Goal: Task Accomplishment & Management: Use online tool/utility

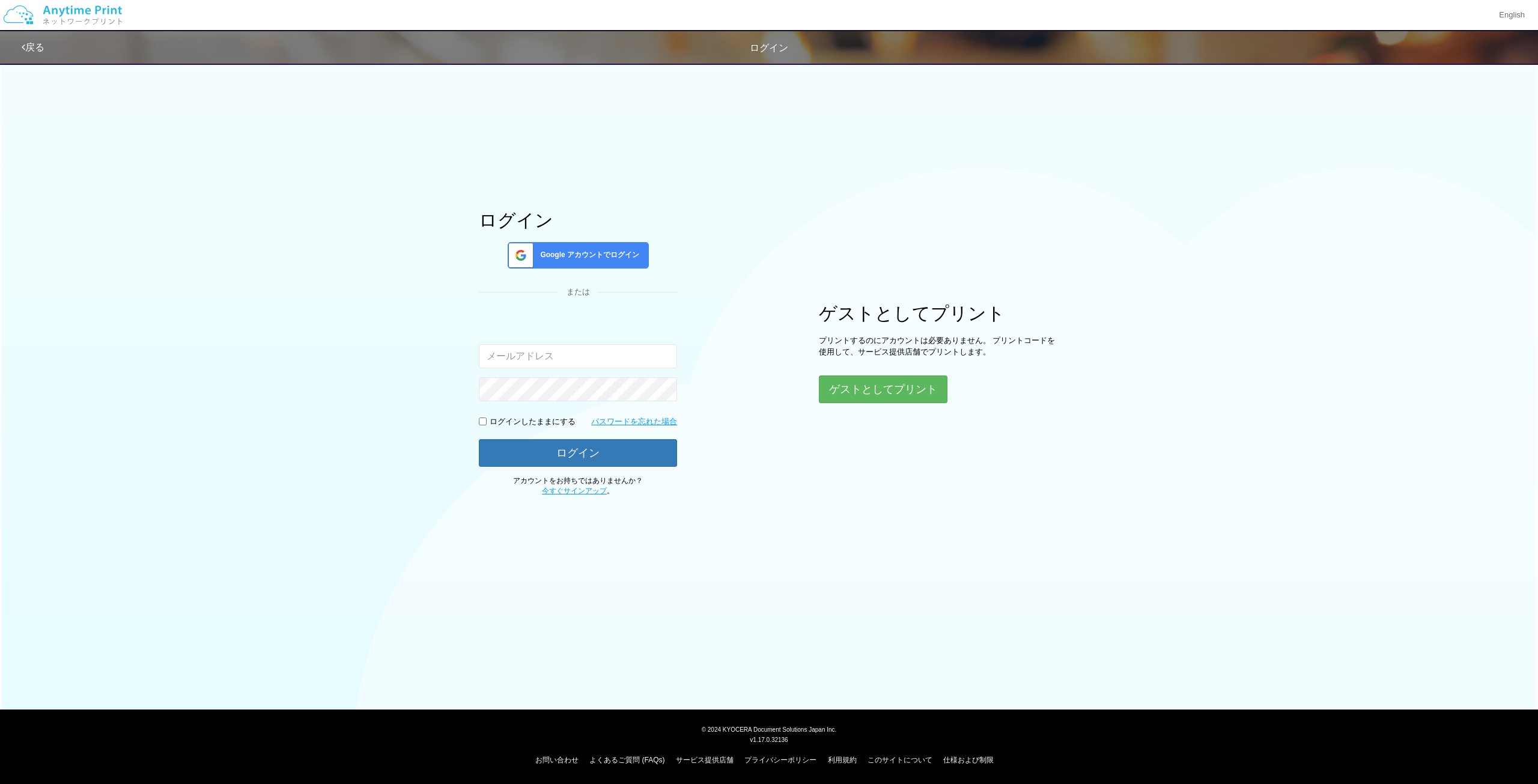
click at [617, 258] on span "Google アカウントでログイン" at bounding box center [587, 255] width 104 height 11
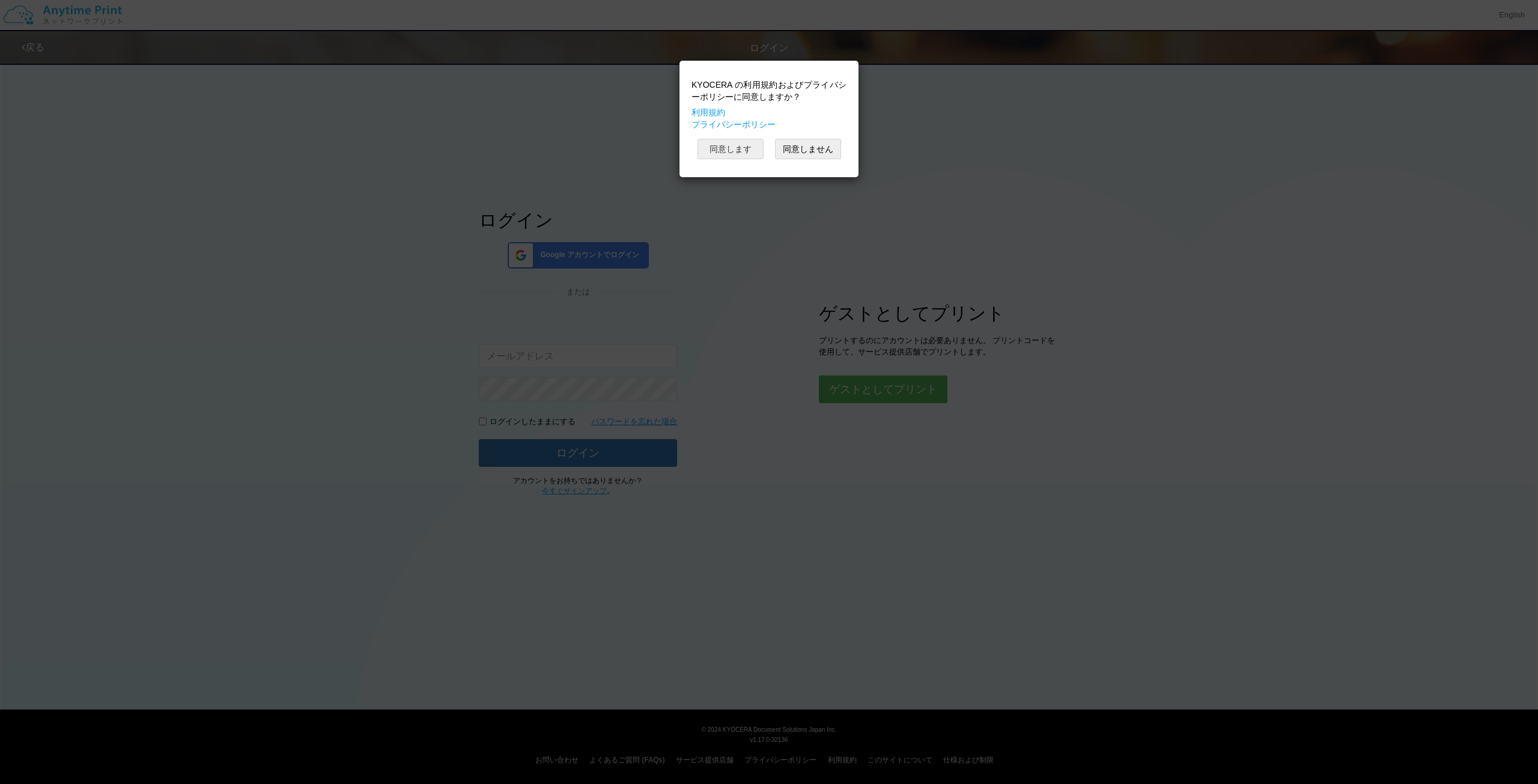
click at [751, 148] on button "同意します" at bounding box center [730, 149] width 66 height 20
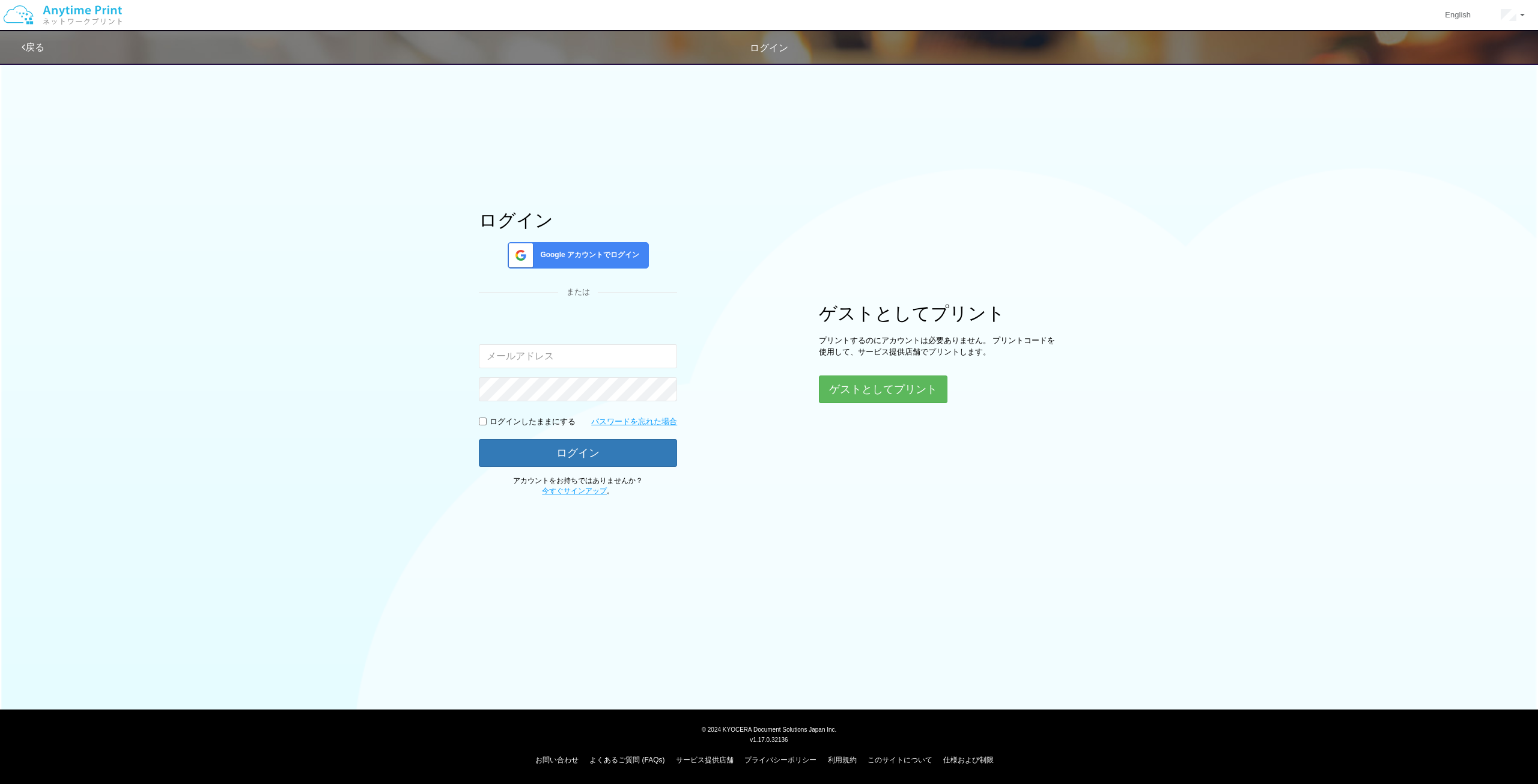
drag, startPoint x: 225, startPoint y: 157, endPoint x: 271, endPoint y: 199, distance: 62.3
click at [225, 158] on div "ログイン Google アカウントでログイン または 入力されたメールアドレスまたはパスワードが正しくありません。 ログインしたままにする パスワードを忘れた…" at bounding box center [769, 277] width 1538 height 440
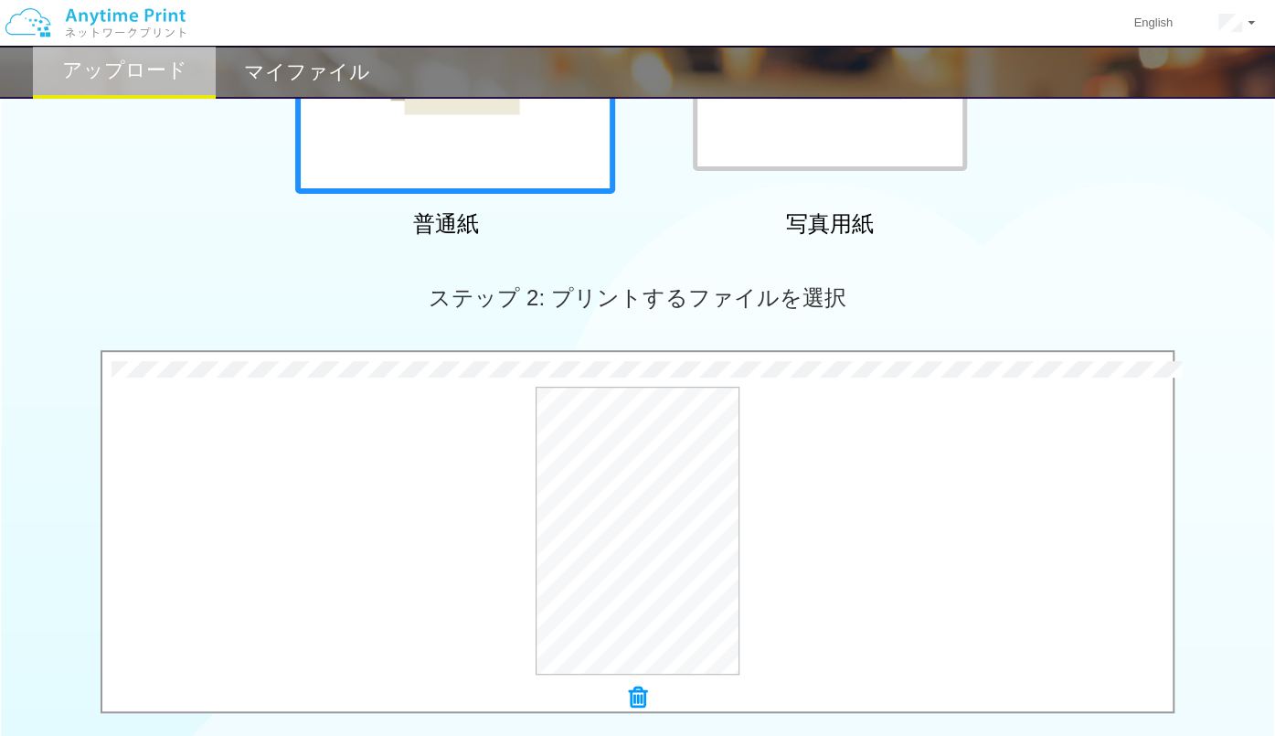
scroll to position [654, 0]
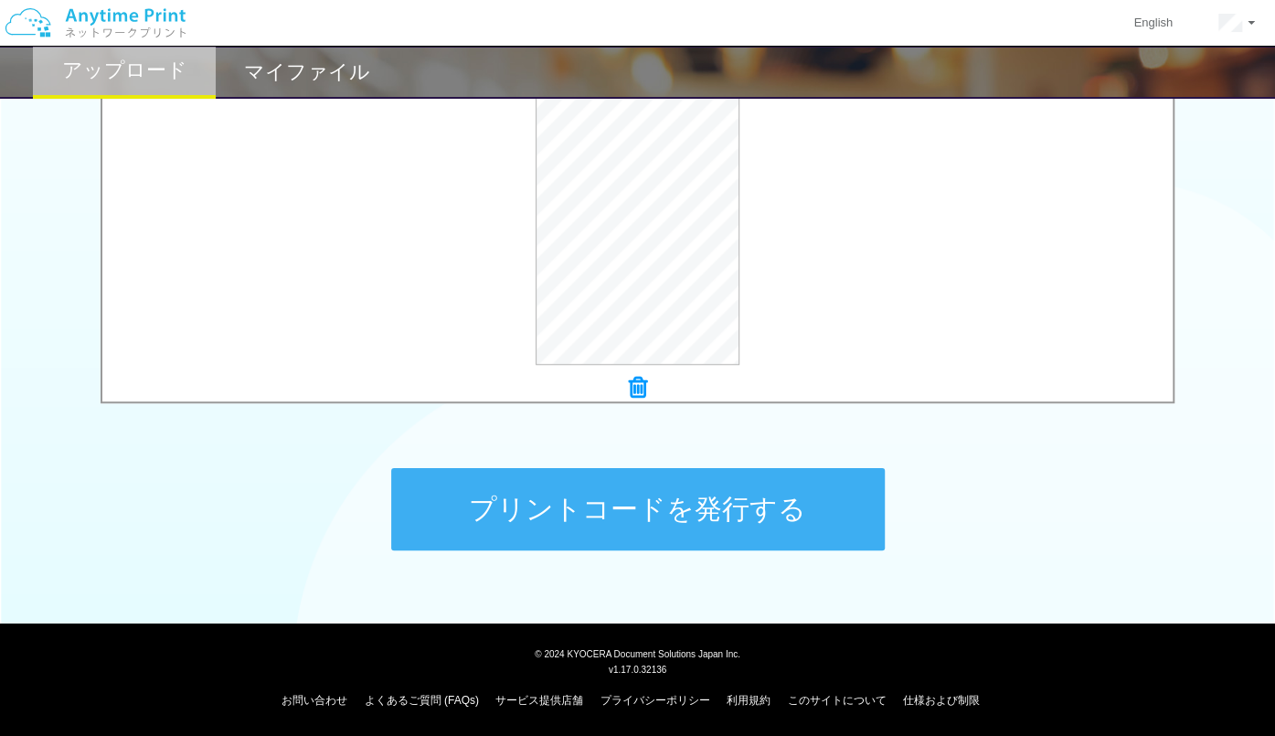
click at [590, 496] on button "プリントコードを発行する" at bounding box center [638, 509] width 494 height 82
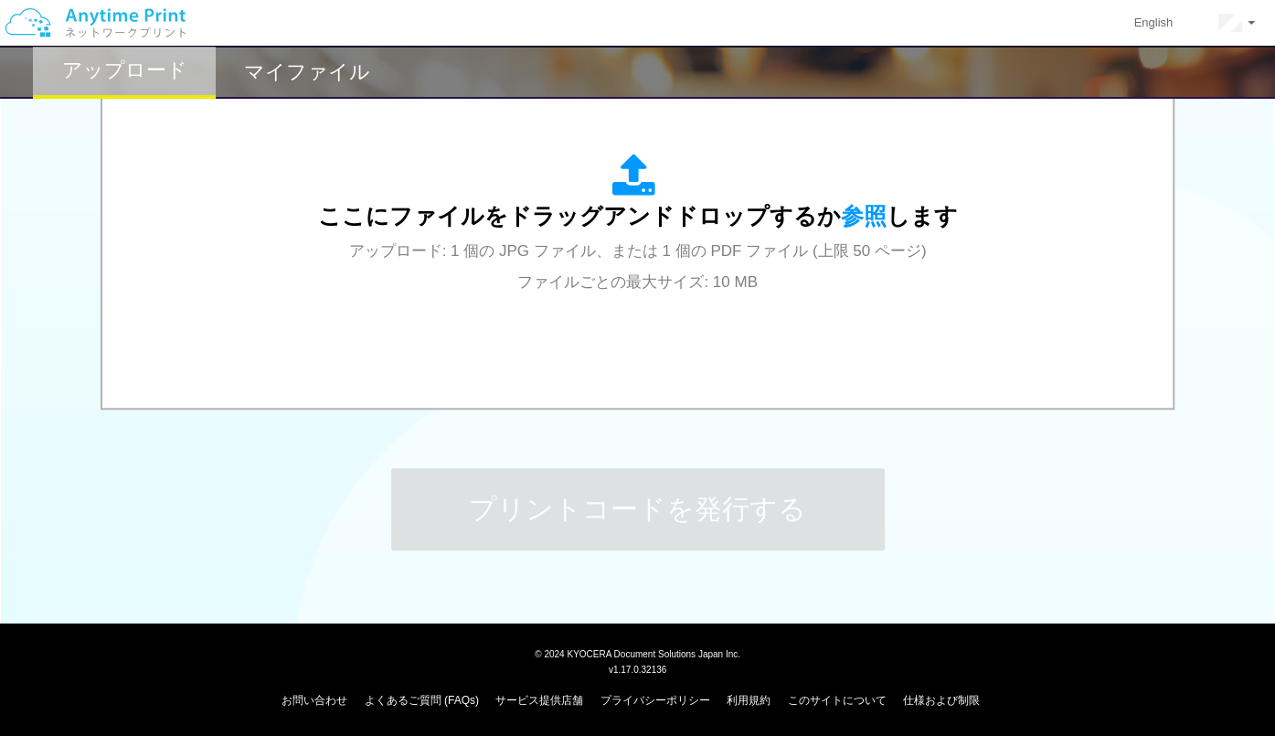
scroll to position [0, 0]
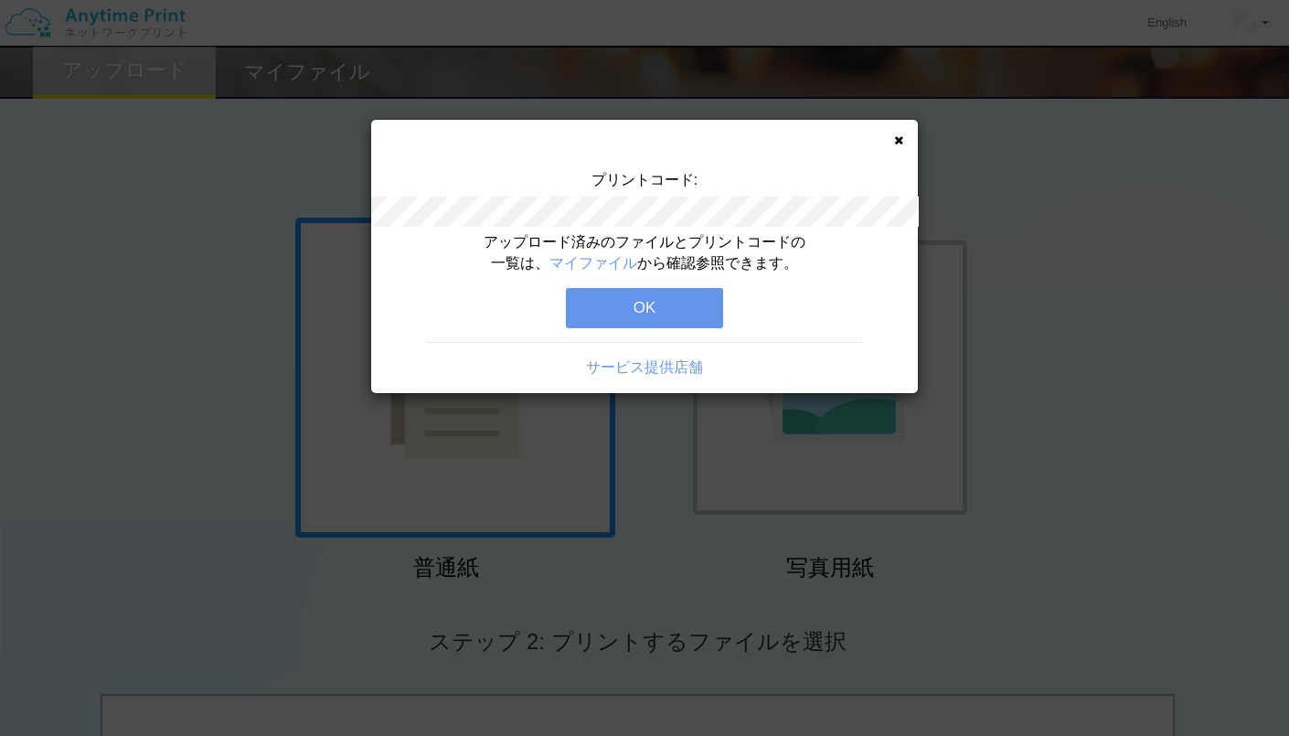
click at [643, 303] on button "OK" at bounding box center [644, 308] width 157 height 40
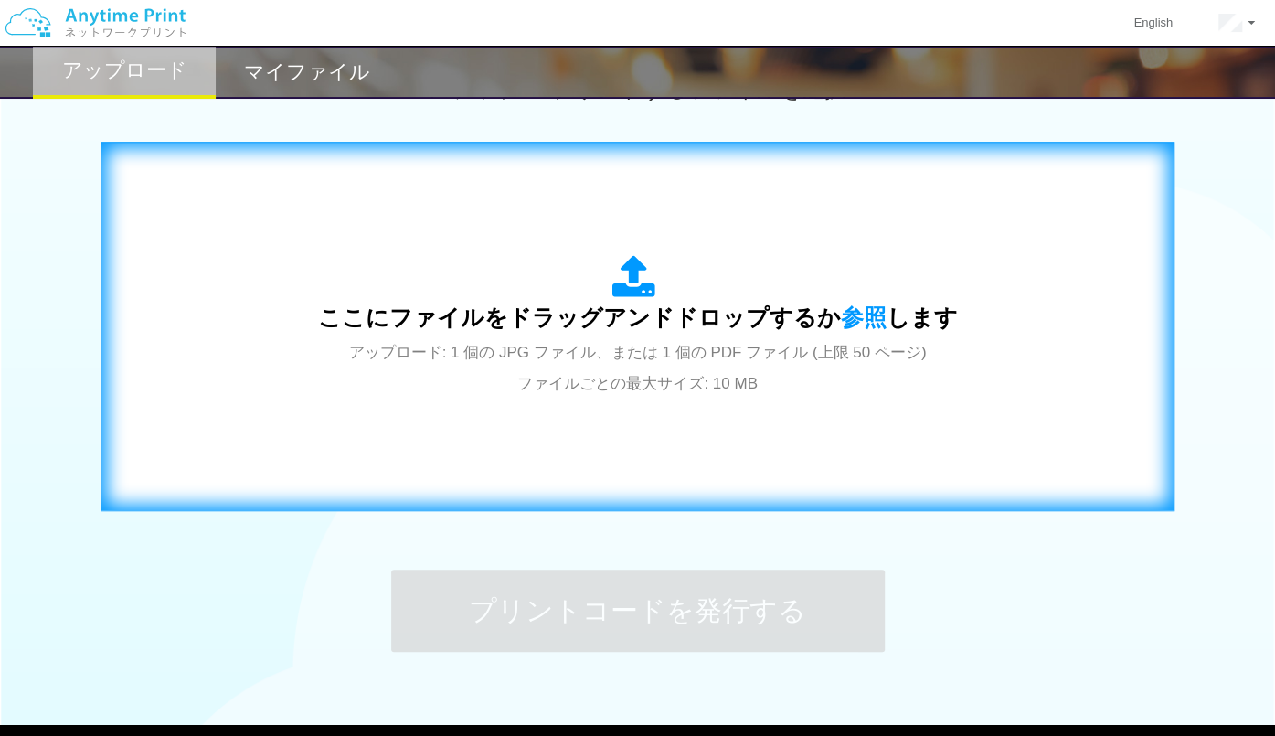
scroll to position [654, 0]
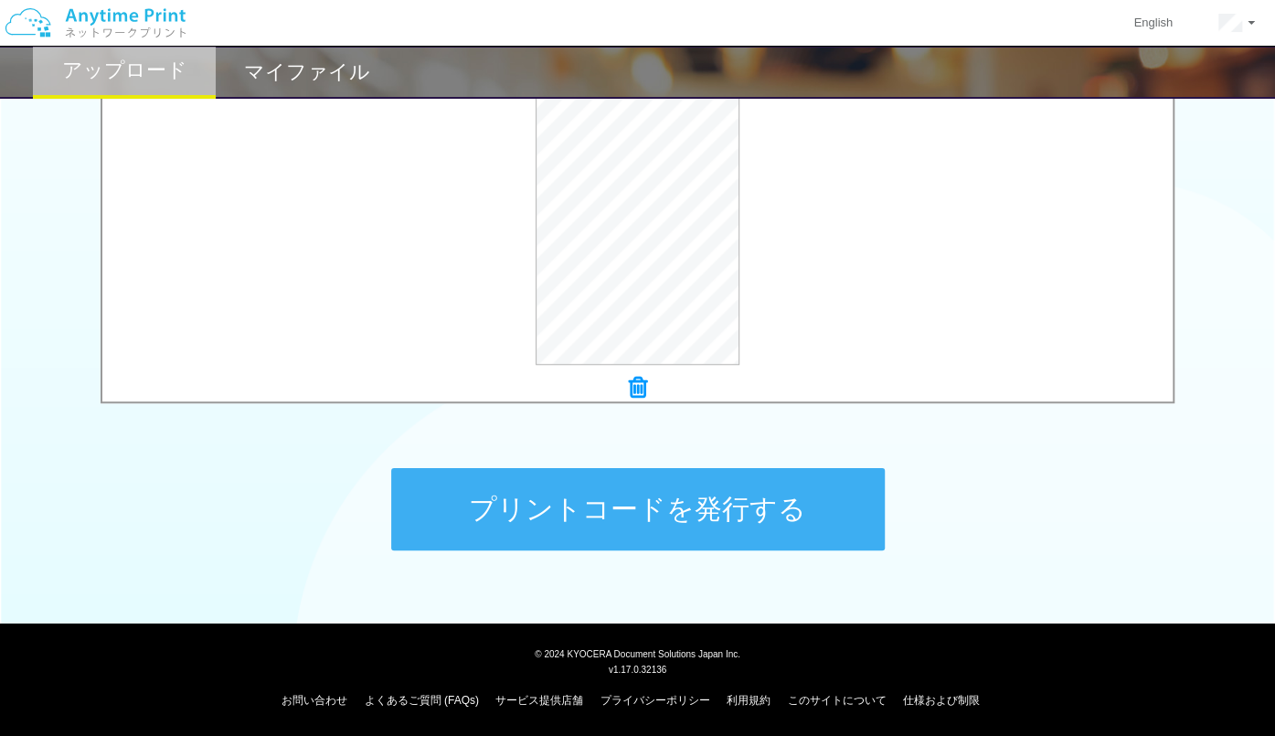
click at [505, 500] on button "プリントコードを発行する" at bounding box center [638, 509] width 494 height 82
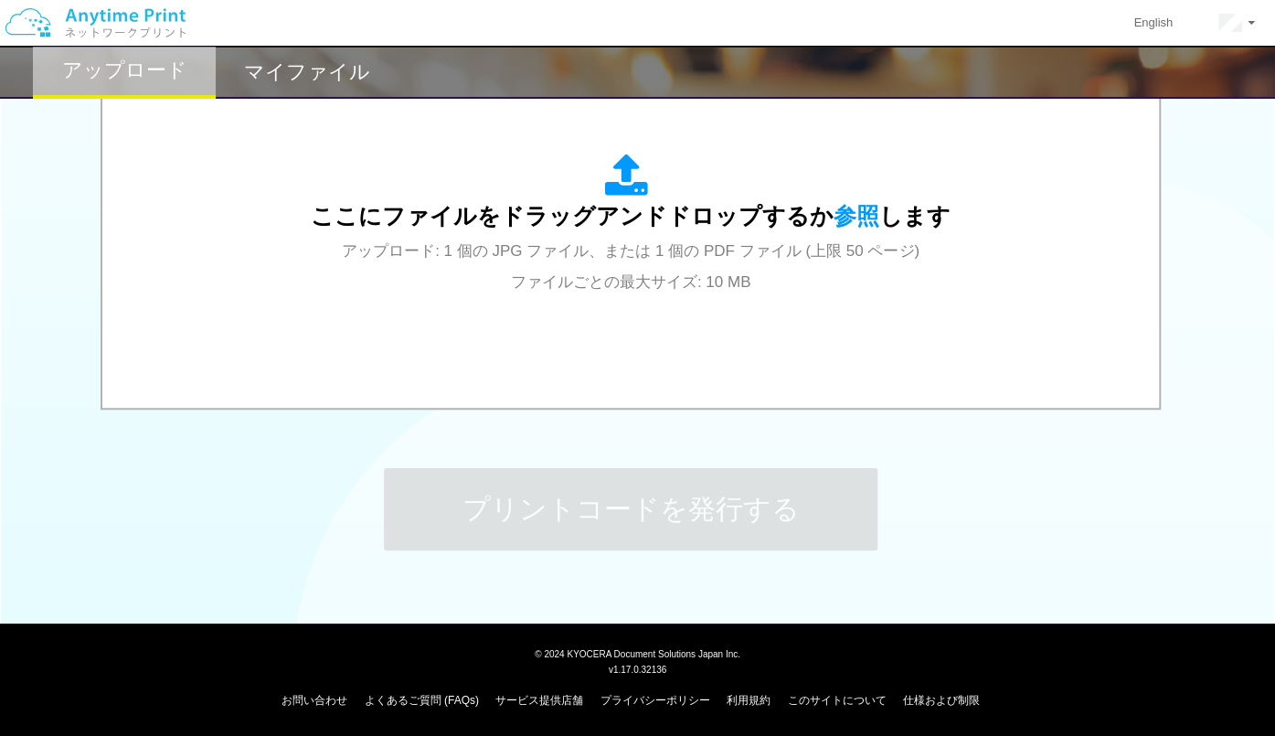
scroll to position [0, 0]
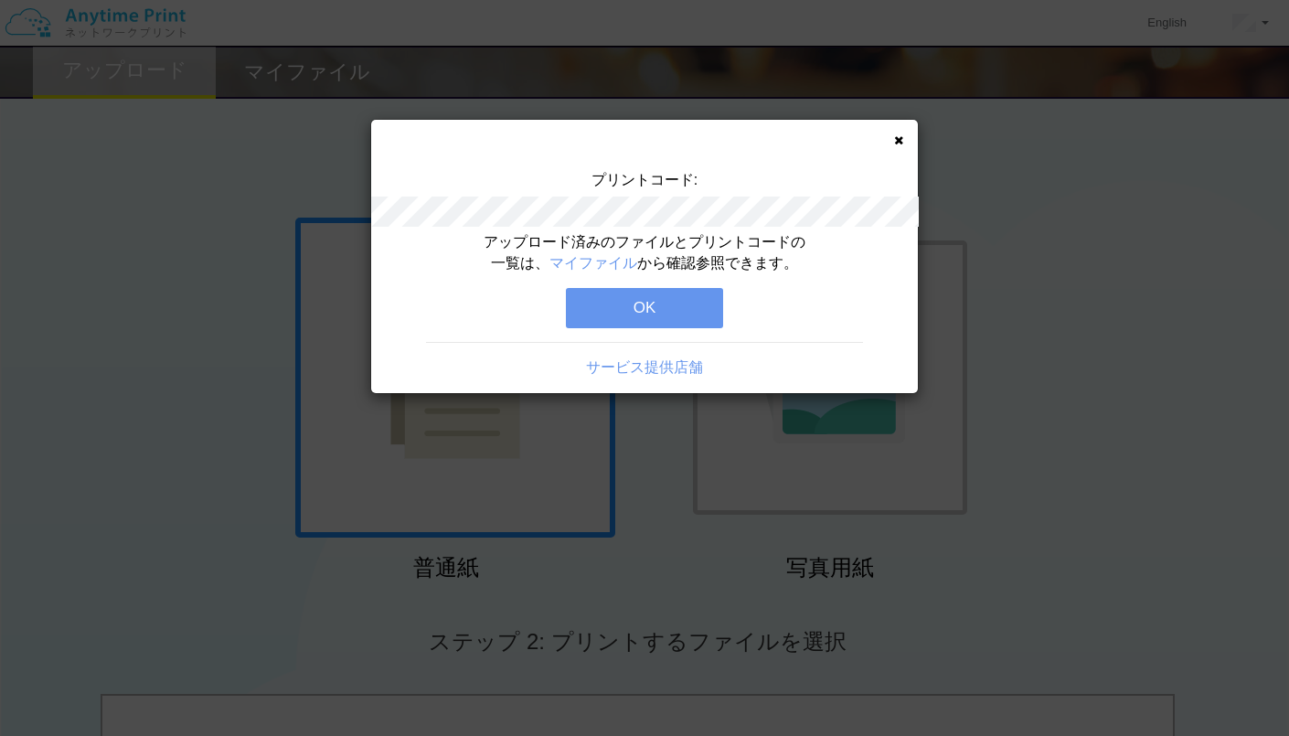
drag, startPoint x: 673, startPoint y: 302, endPoint x: 638, endPoint y: 260, distance: 54.5
click at [640, 260] on div "アップロード済みのファイルとプリントコードの一覧は、 マイファイル から確認参照できます。 OK サービス提供店舗" at bounding box center [644, 312] width 547 height 161
click at [628, 255] on link "マイファイル" at bounding box center [593, 263] width 88 height 16
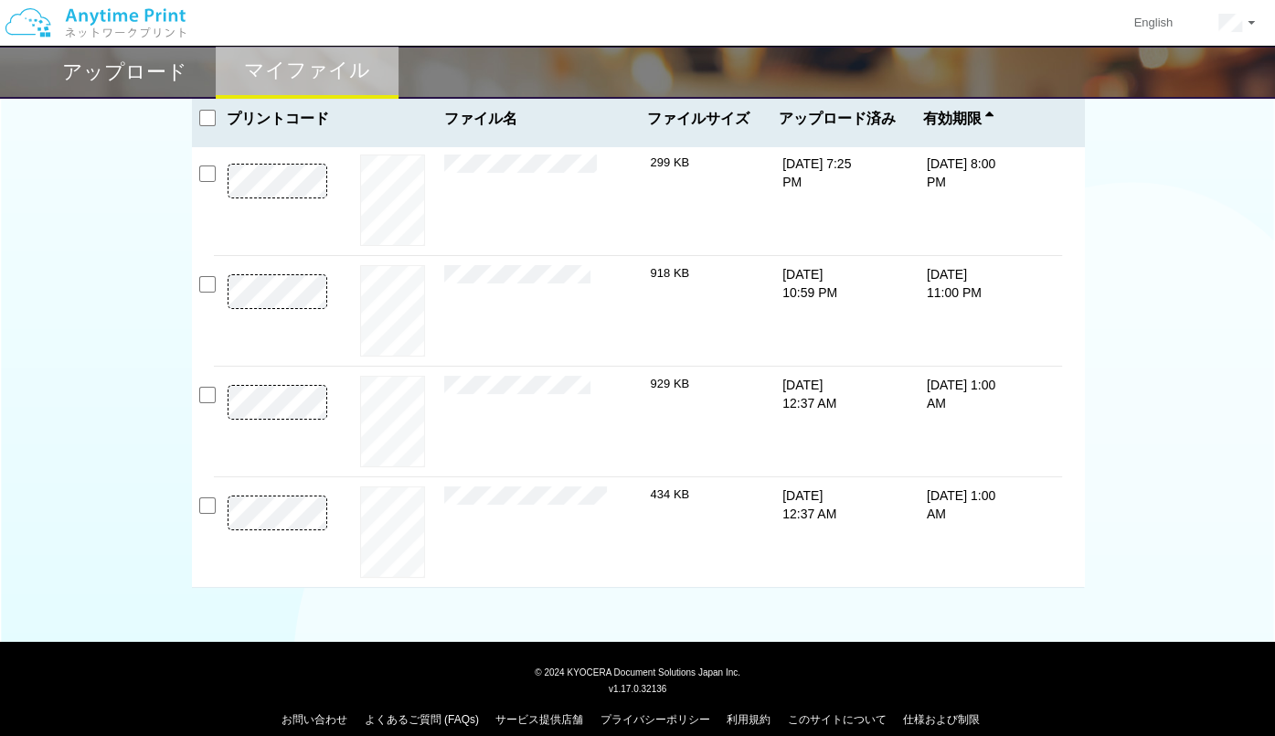
scroll to position [91, 0]
